Goal: Task Accomplishment & Management: Use online tool/utility

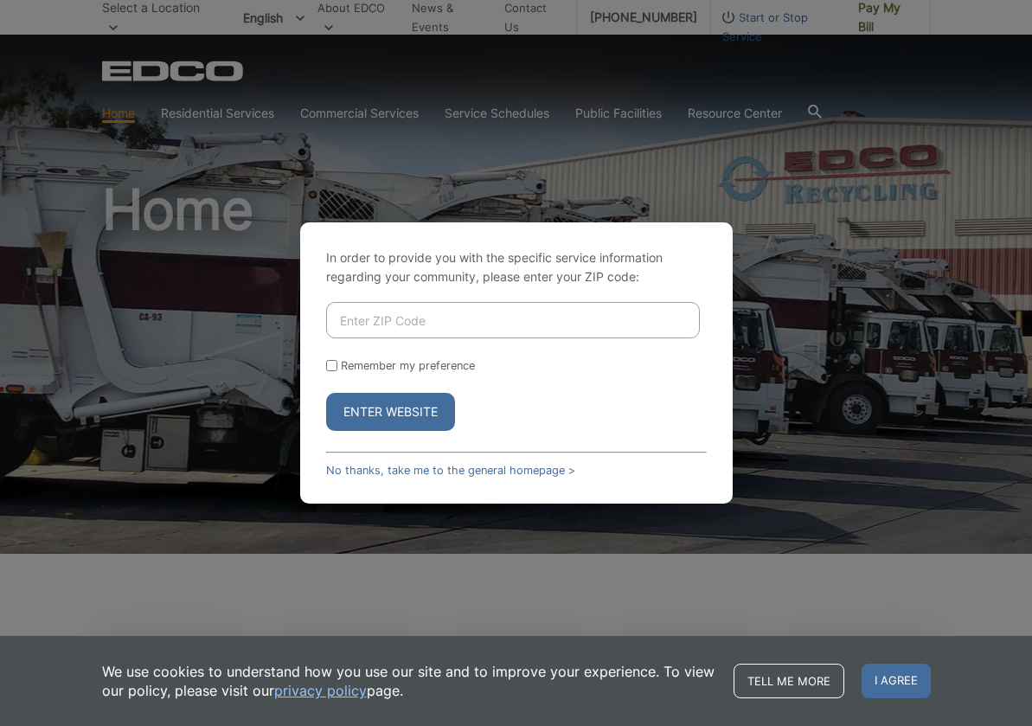
click at [368, 326] on input "Enter ZIP Code" at bounding box center [513, 320] width 374 height 36
type input "91950"
click at [389, 418] on button "Enter Website" at bounding box center [390, 412] width 129 height 38
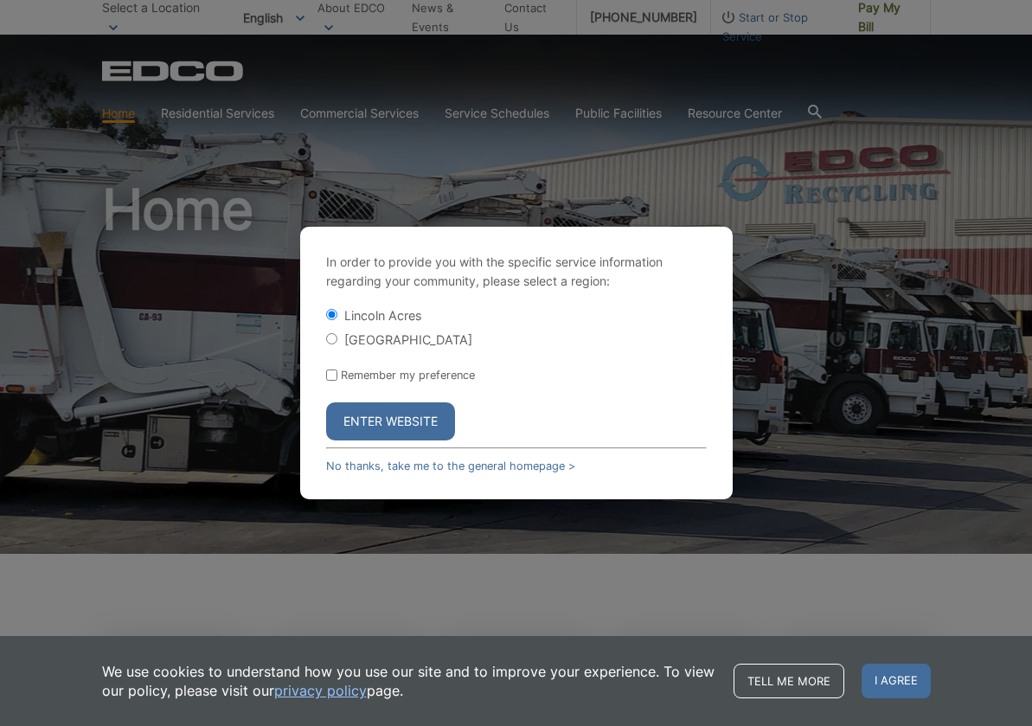
click at [402, 342] on label "[GEOGRAPHIC_DATA]" at bounding box center [408, 339] width 128 height 15
click at [337, 342] on input "[GEOGRAPHIC_DATA]" at bounding box center [331, 338] width 11 height 11
radio input "true"
click at [400, 415] on button "Enter Website" at bounding box center [390, 421] width 129 height 38
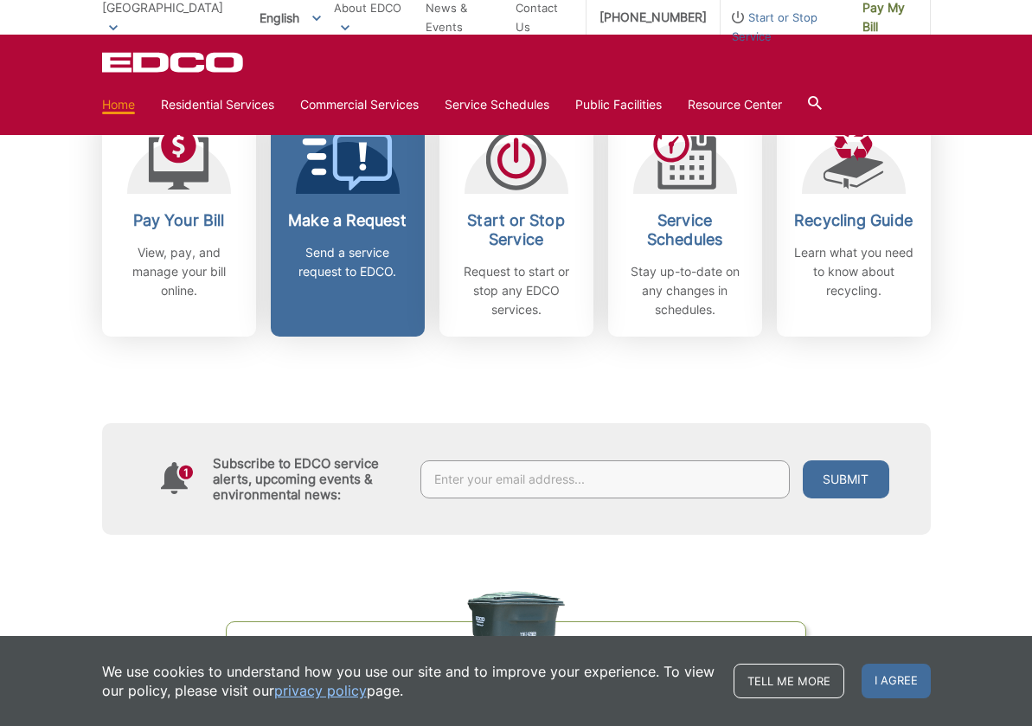
scroll to position [533, 0]
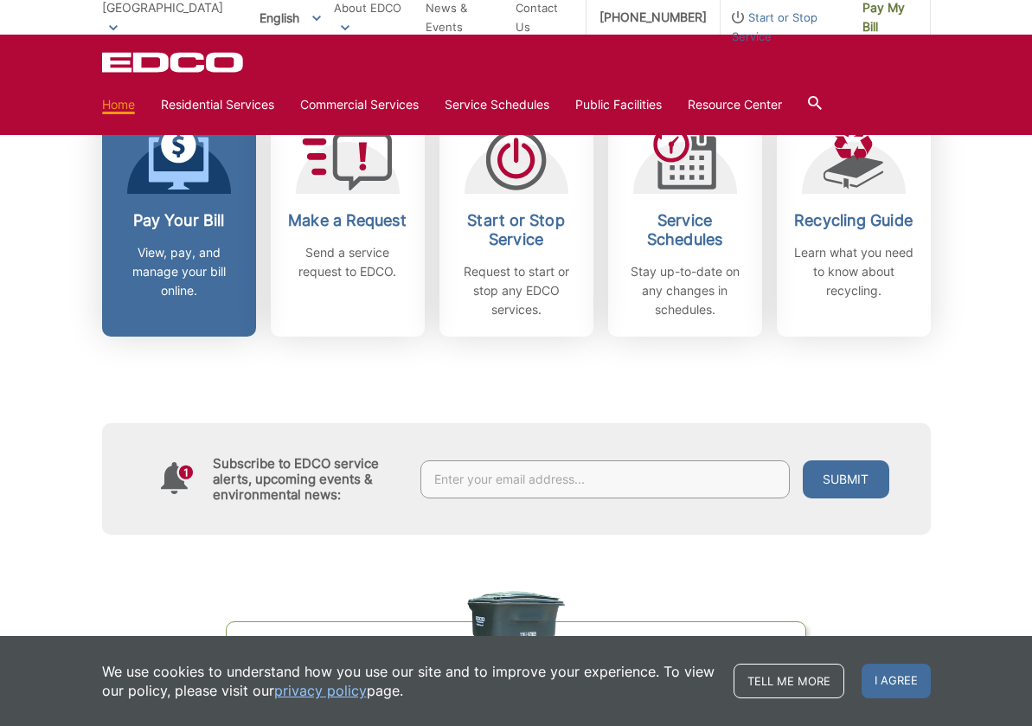
click at [176, 282] on p "View, pay, and manage your bill online." at bounding box center [179, 271] width 128 height 57
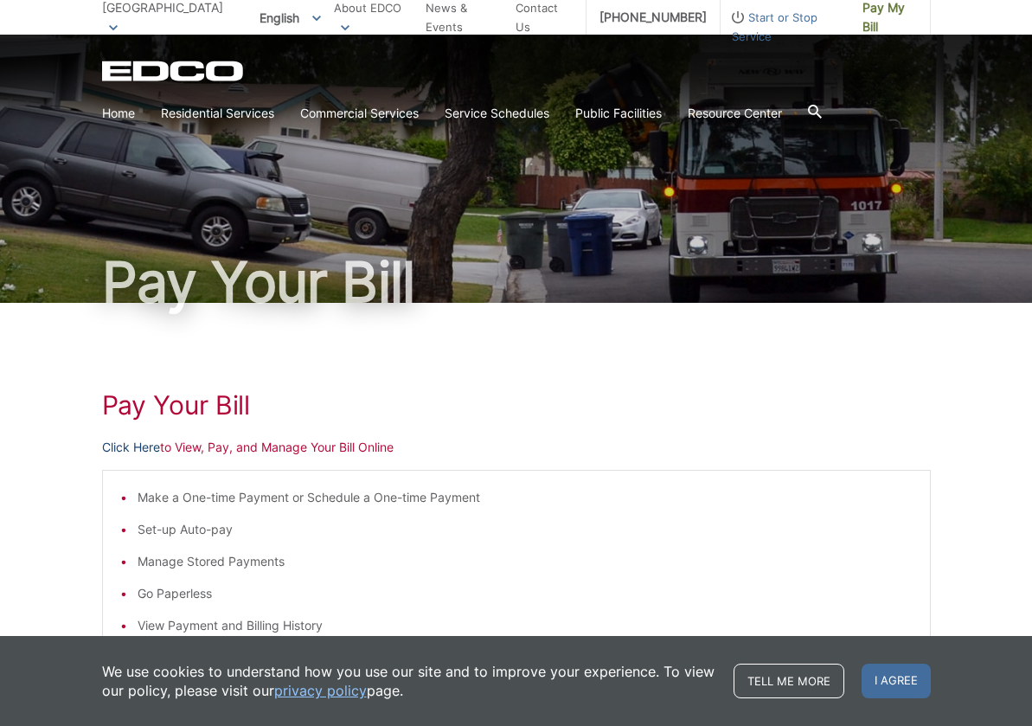
click at [143, 449] on link "Click Here" at bounding box center [131, 447] width 58 height 19
